Goal: Navigation & Orientation: Find specific page/section

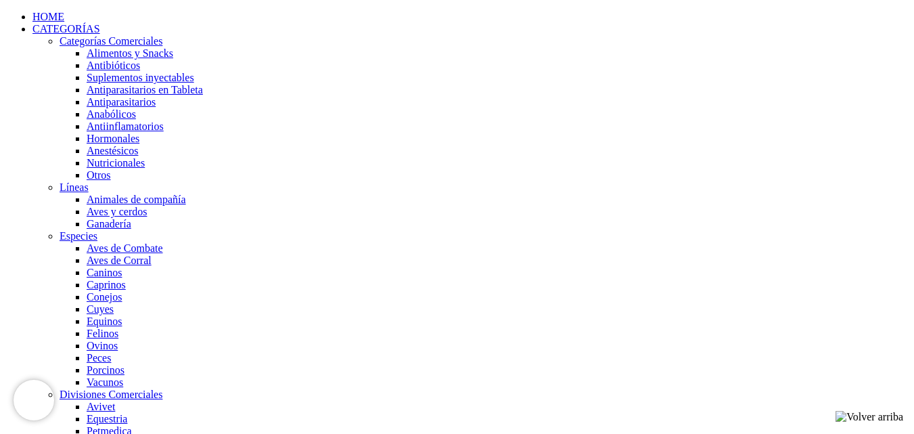
scroll to position [1083, 0]
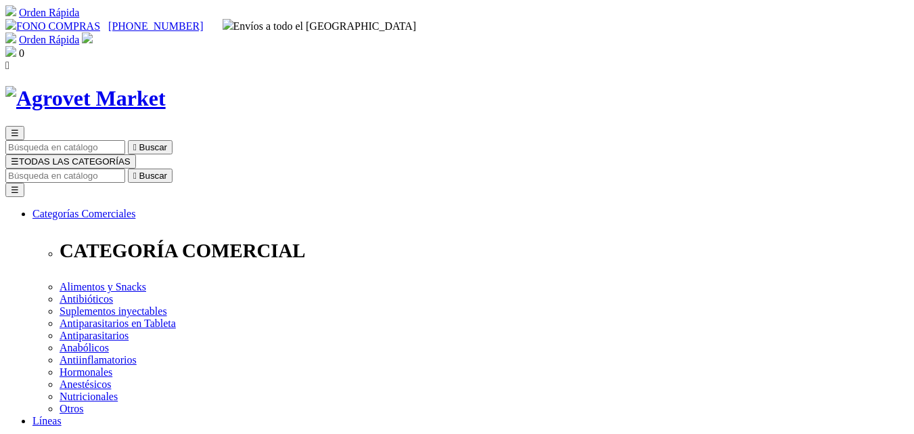
click at [125, 169] on input "Buscar" at bounding box center [65, 176] width 120 height 14
type input "atre"
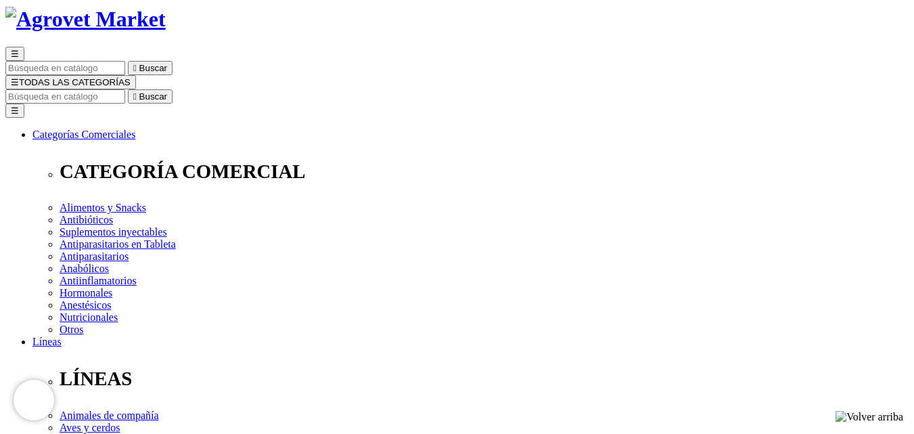
scroll to position [218, 0]
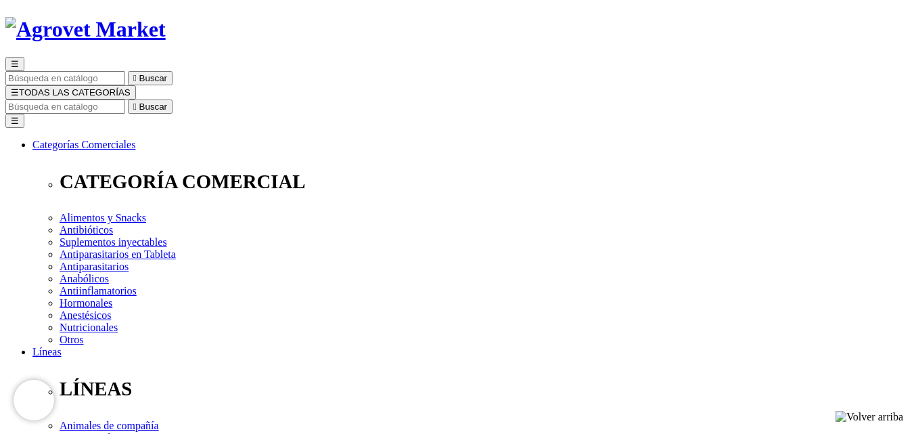
scroll to position [68, 0]
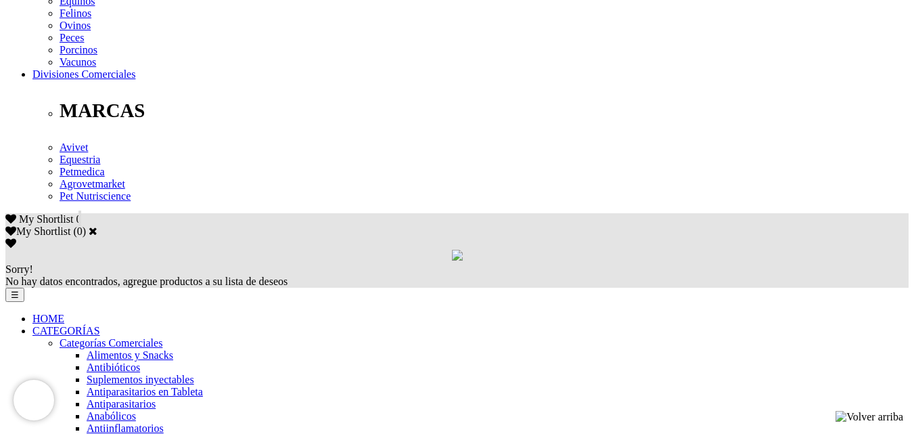
scroll to position [837, 0]
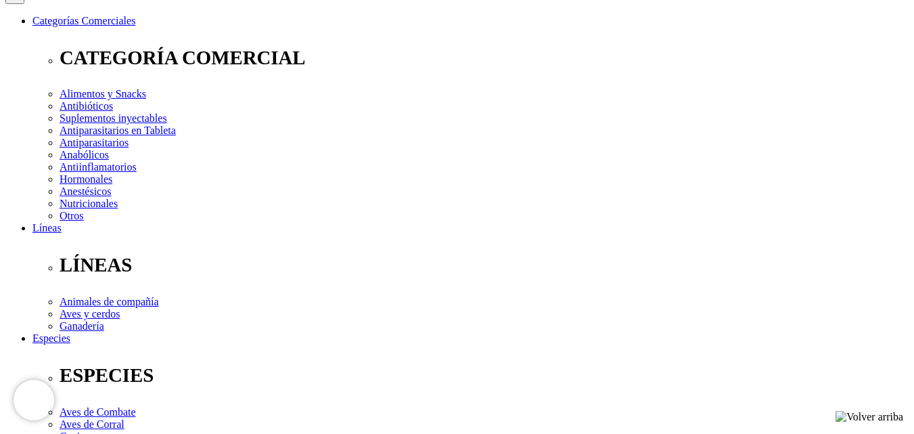
scroll to position [203, 0]
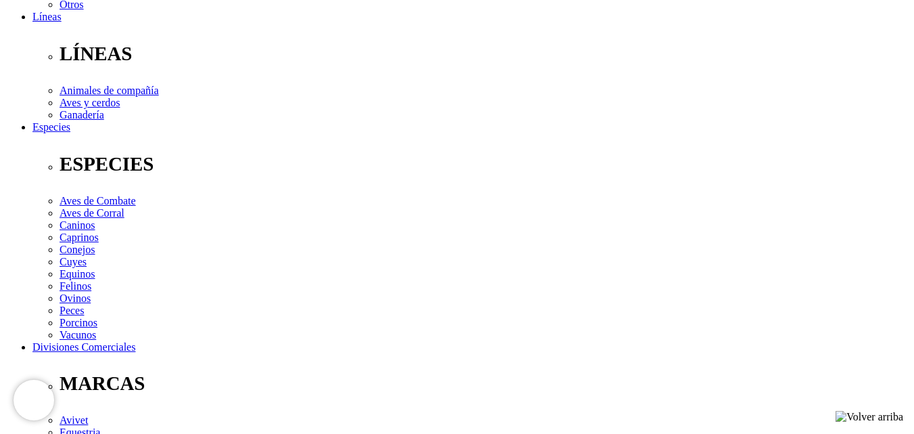
scroll to position [406, 0]
